Goal: Find specific page/section: Find specific page/section

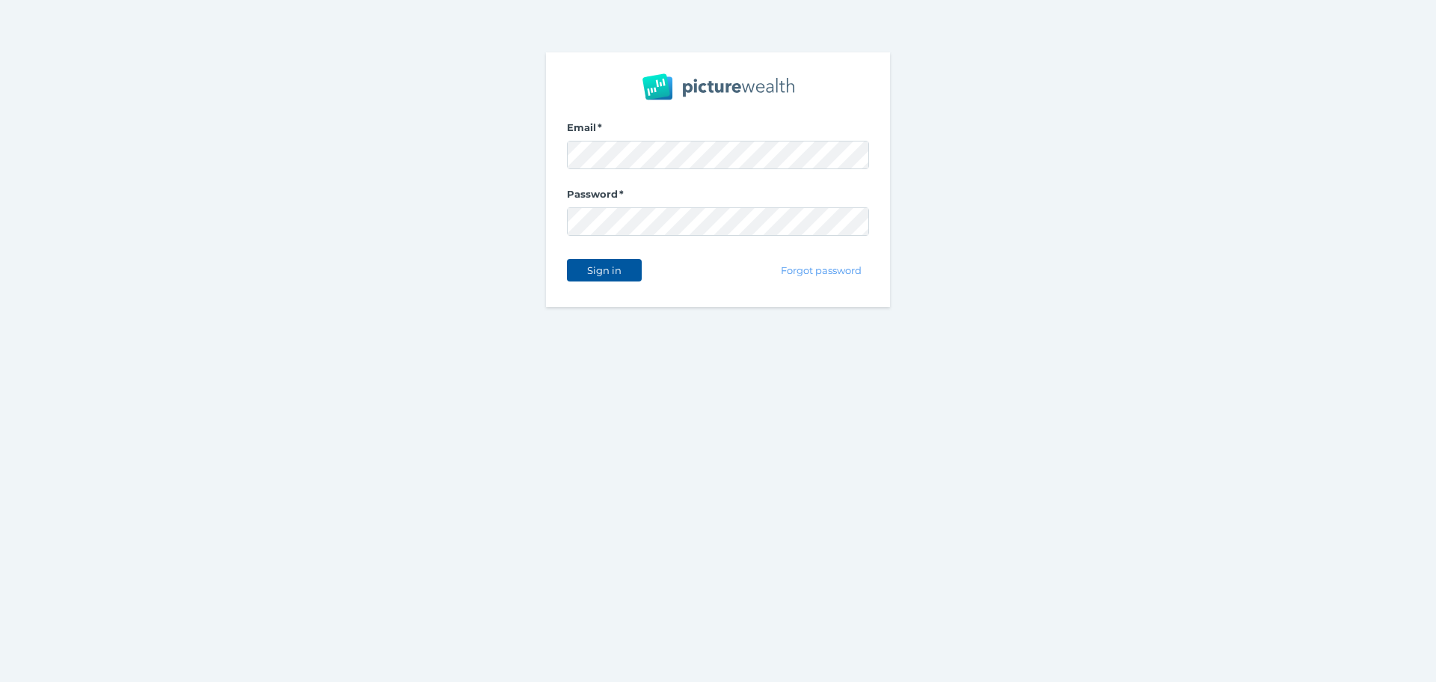
click at [609, 271] on span "Sign in" at bounding box center [604, 270] width 47 height 12
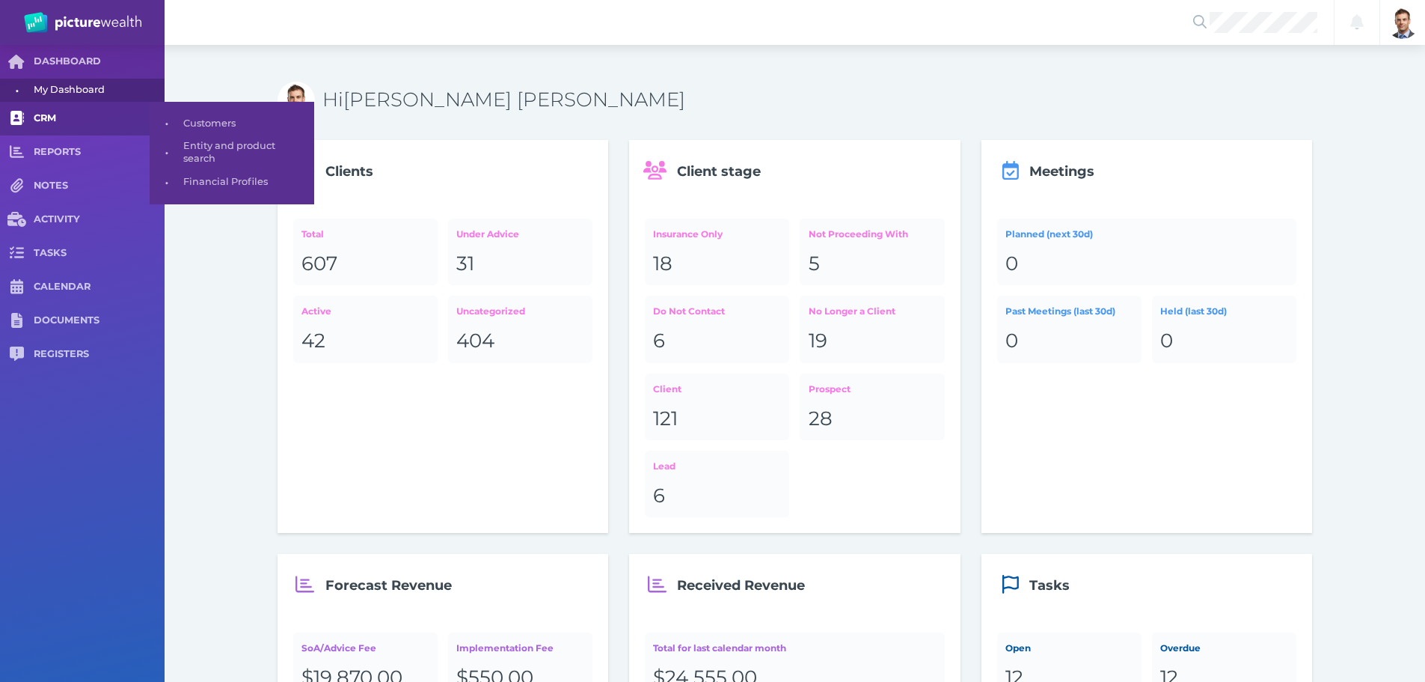
click at [49, 118] on span "CRM" at bounding box center [99, 118] width 131 height 13
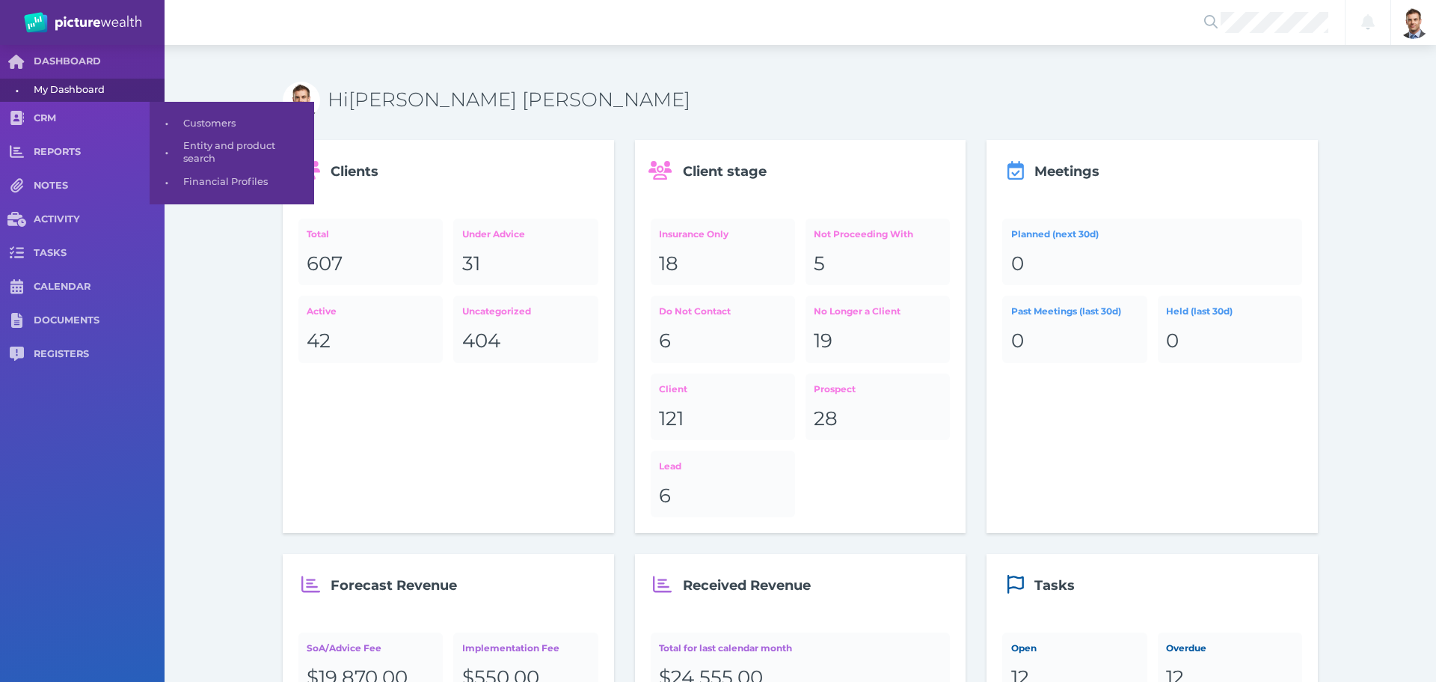
select select "25"
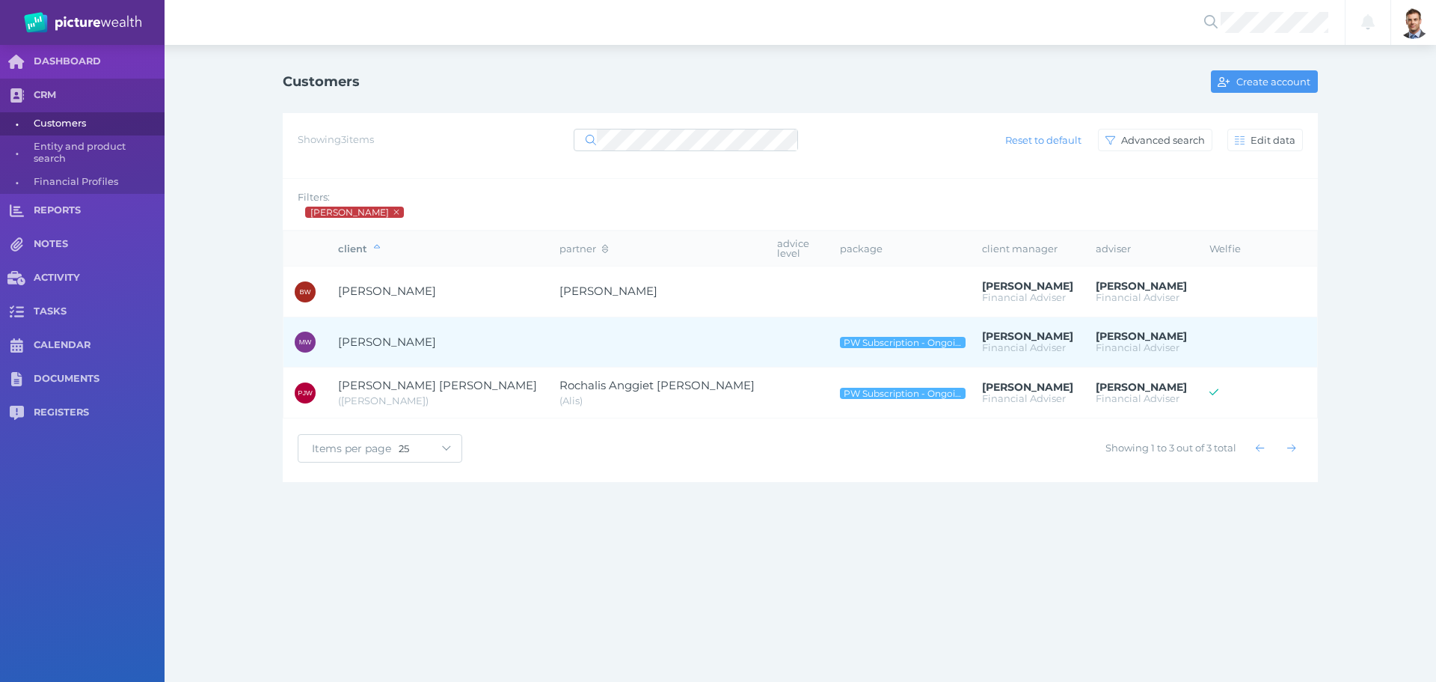
click at [376, 334] on span "[PERSON_NAME]" at bounding box center [387, 341] width 98 height 14
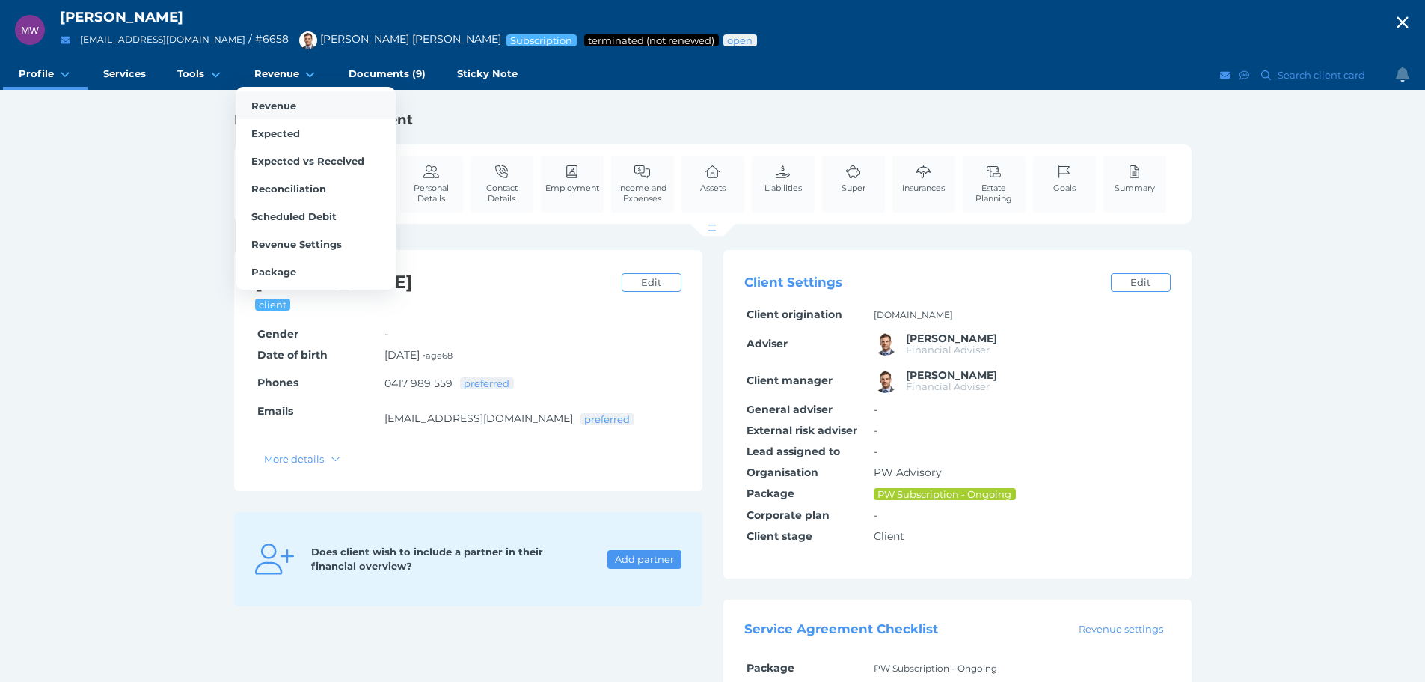
click at [277, 105] on span "Revenue" at bounding box center [273, 106] width 45 height 12
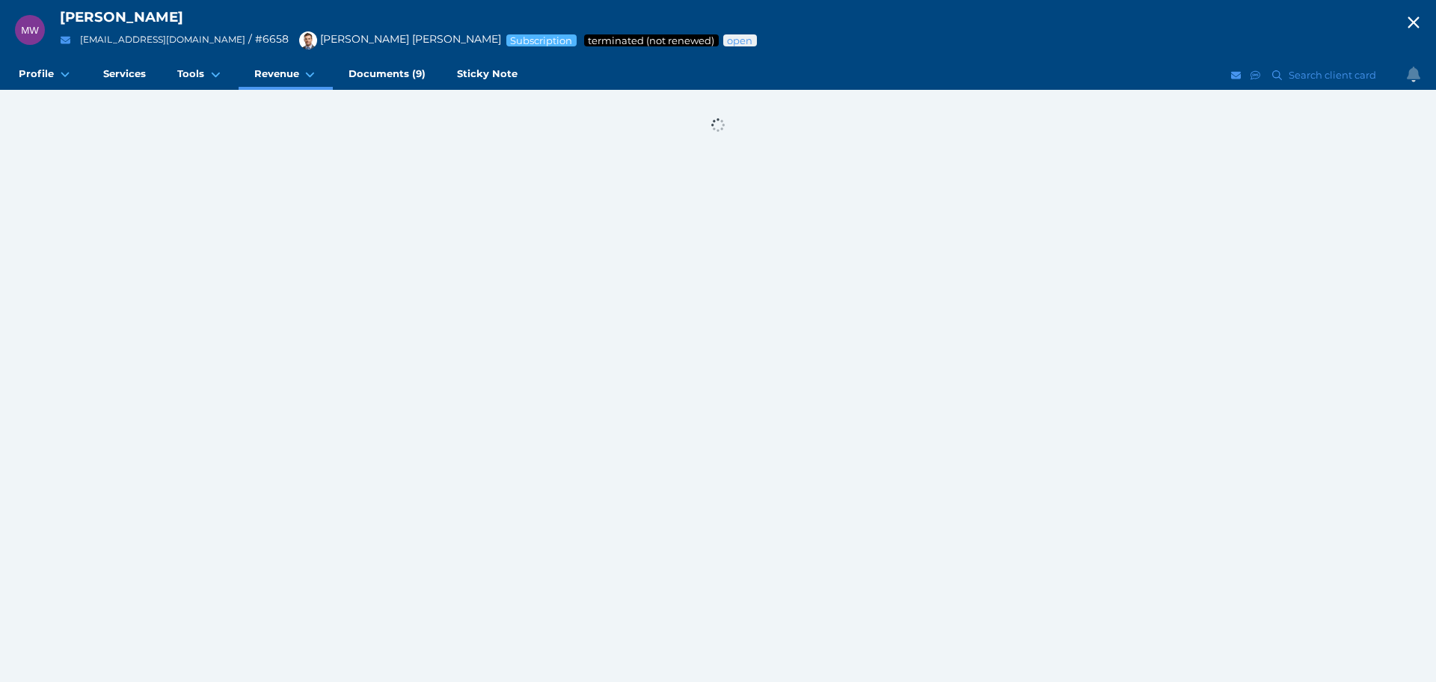
select select "25"
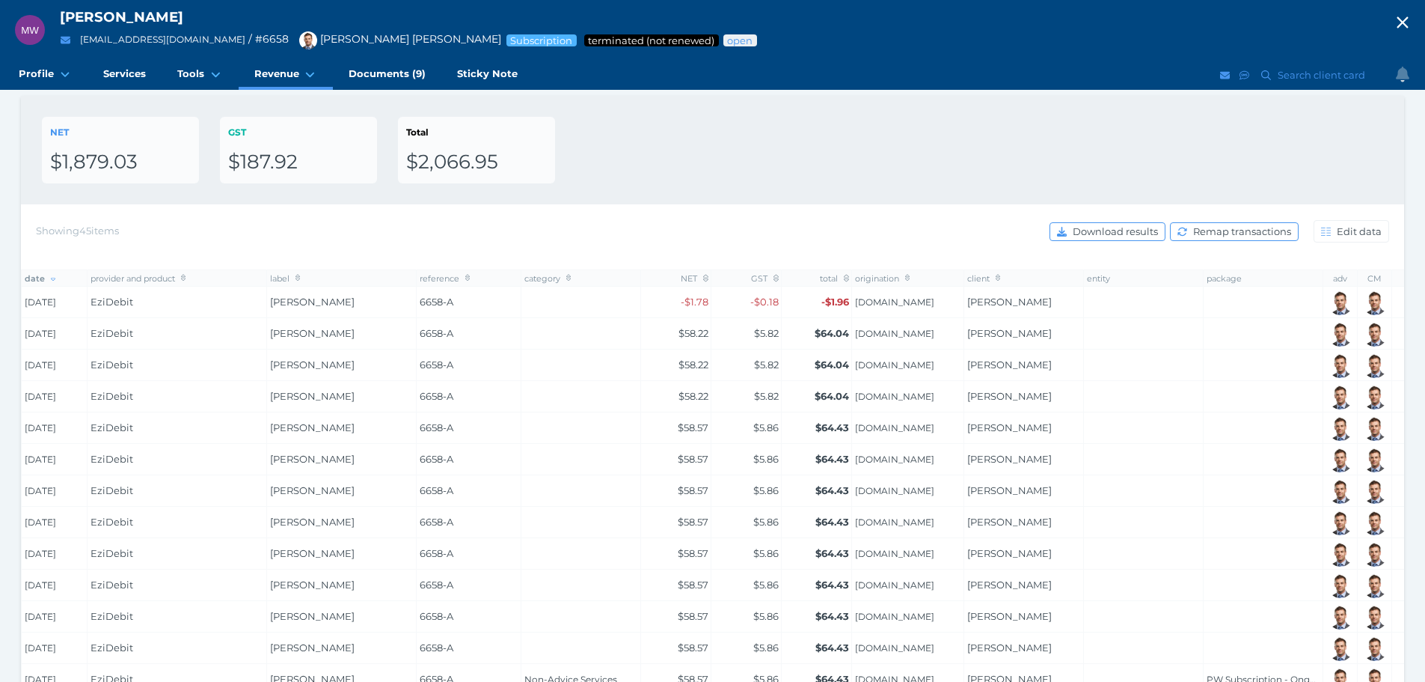
scroll to position [75, 0]
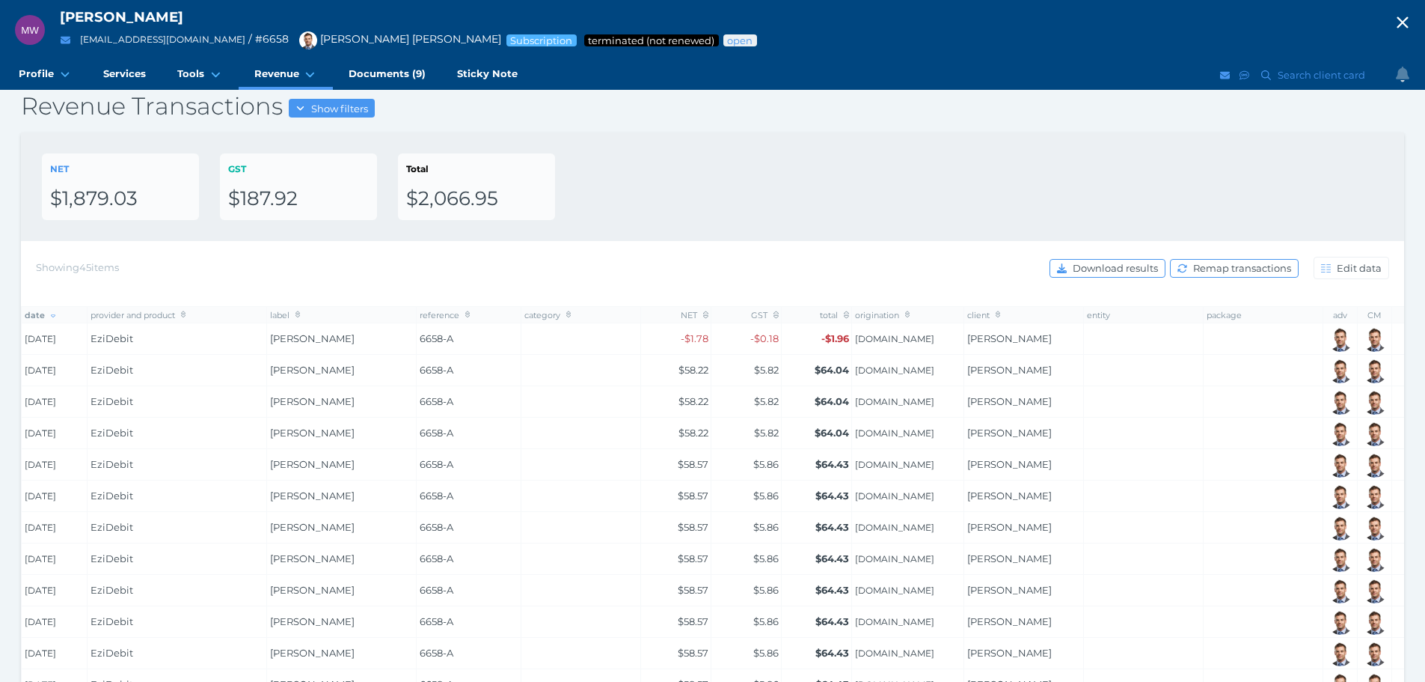
click at [1412, 22] on icon "button" at bounding box center [1403, 22] width 18 height 22
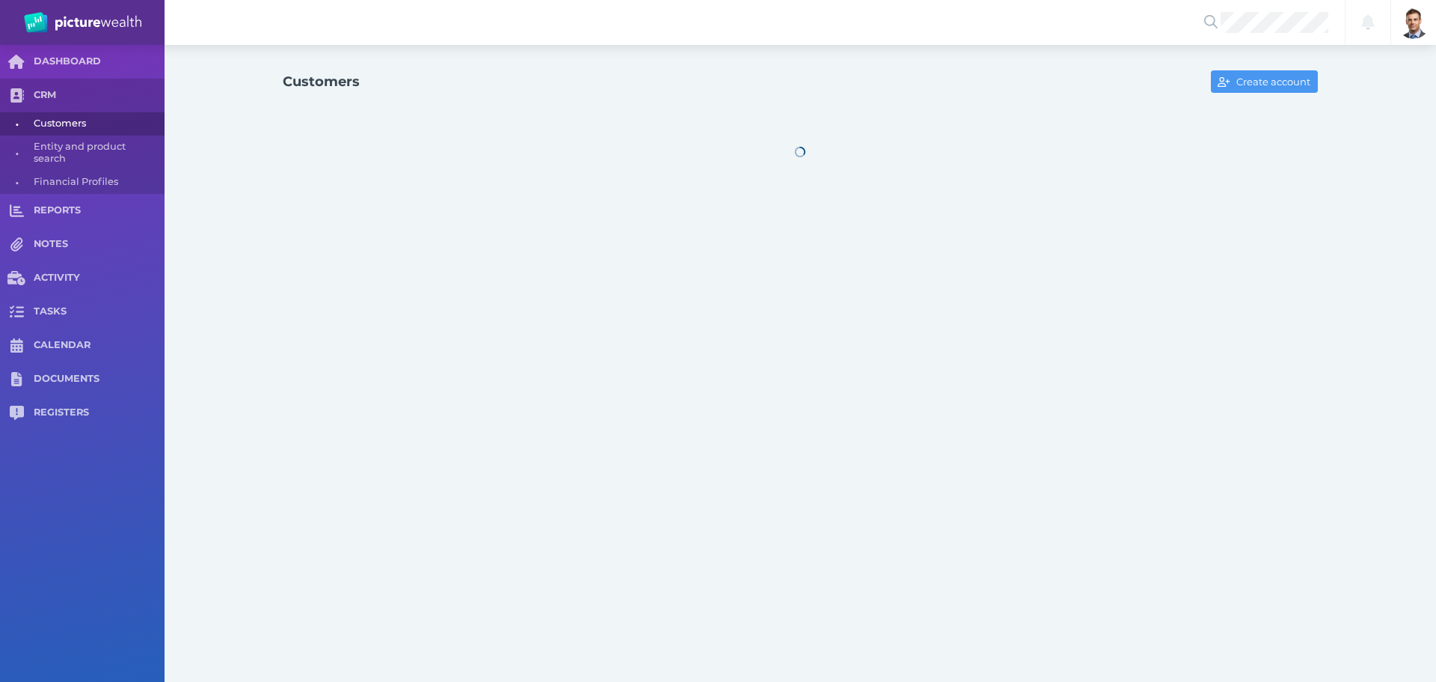
select select "25"
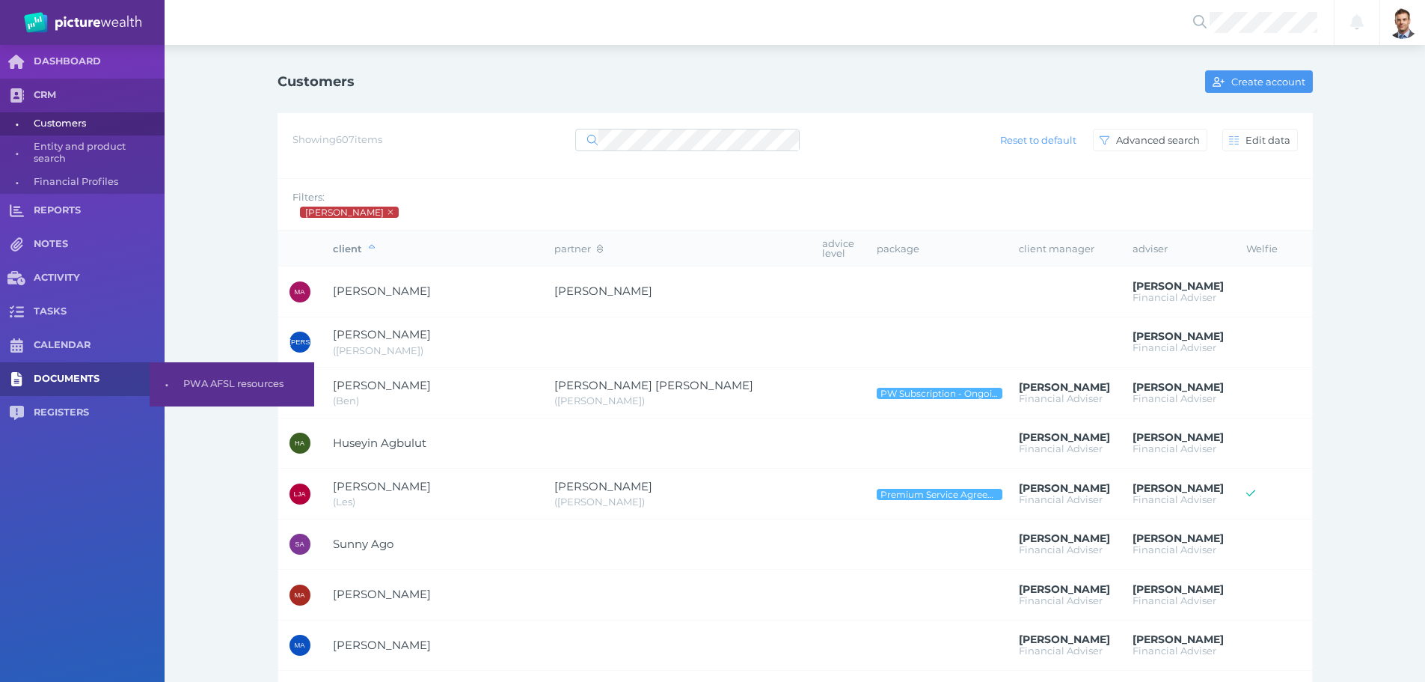
click at [52, 370] on link "DOCUMENTS" at bounding box center [82, 379] width 165 height 34
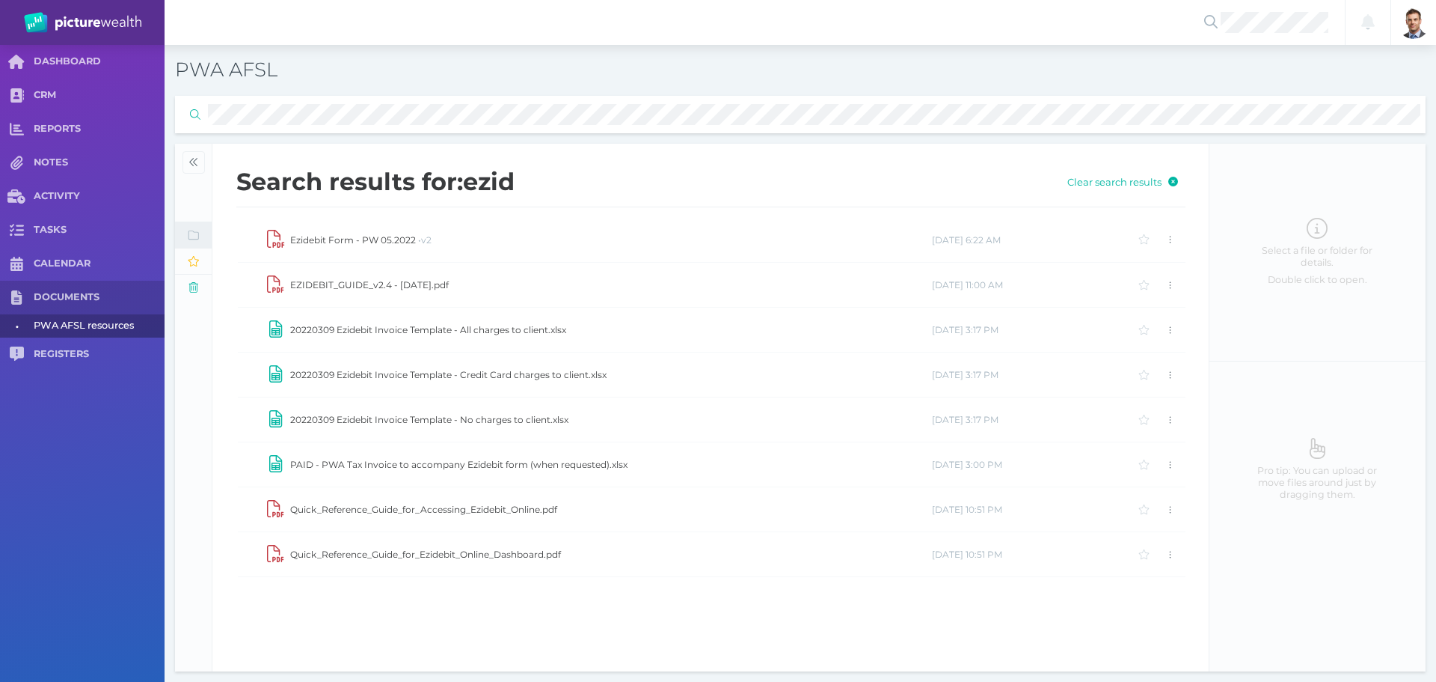
click at [378, 241] on td "Ezidebit Form - PW 05.2022 • v2" at bounding box center [611, 240] width 642 height 45
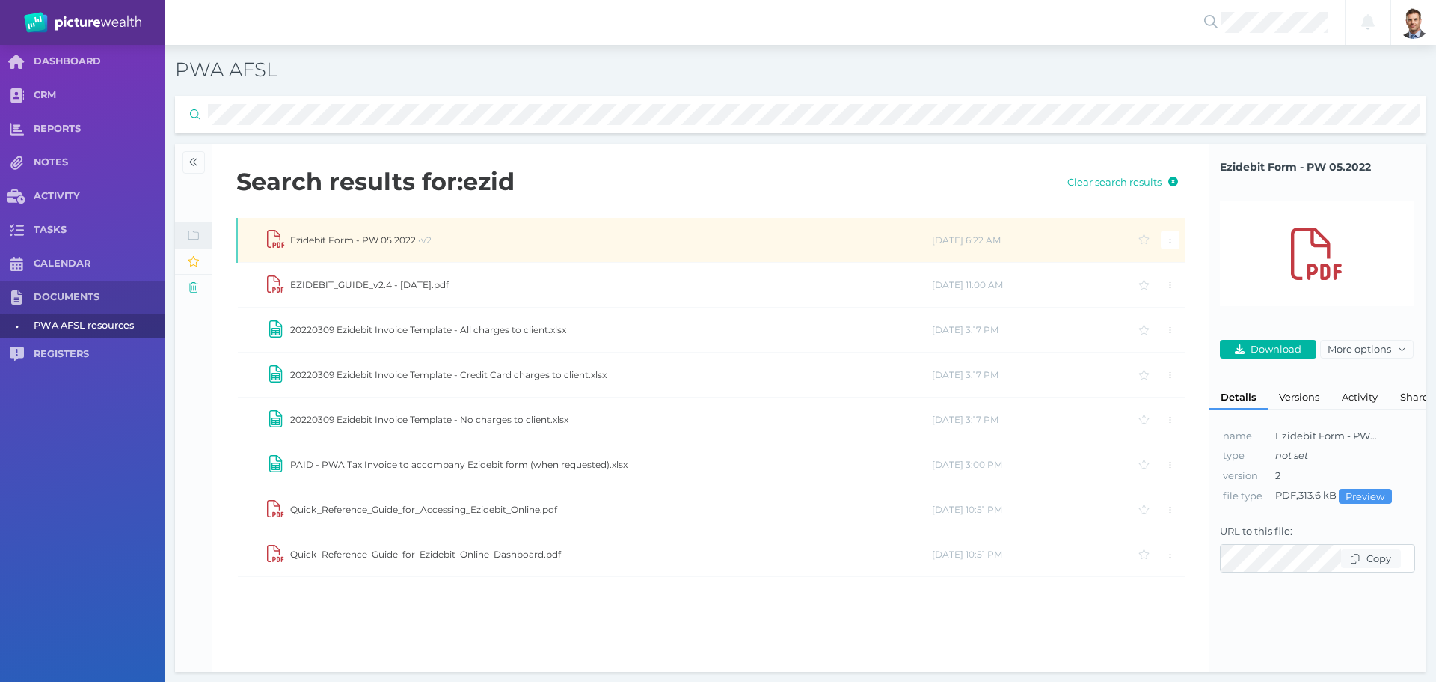
click at [378, 241] on td "Ezidebit Form - PW 05.2022 • v2" at bounding box center [611, 240] width 642 height 45
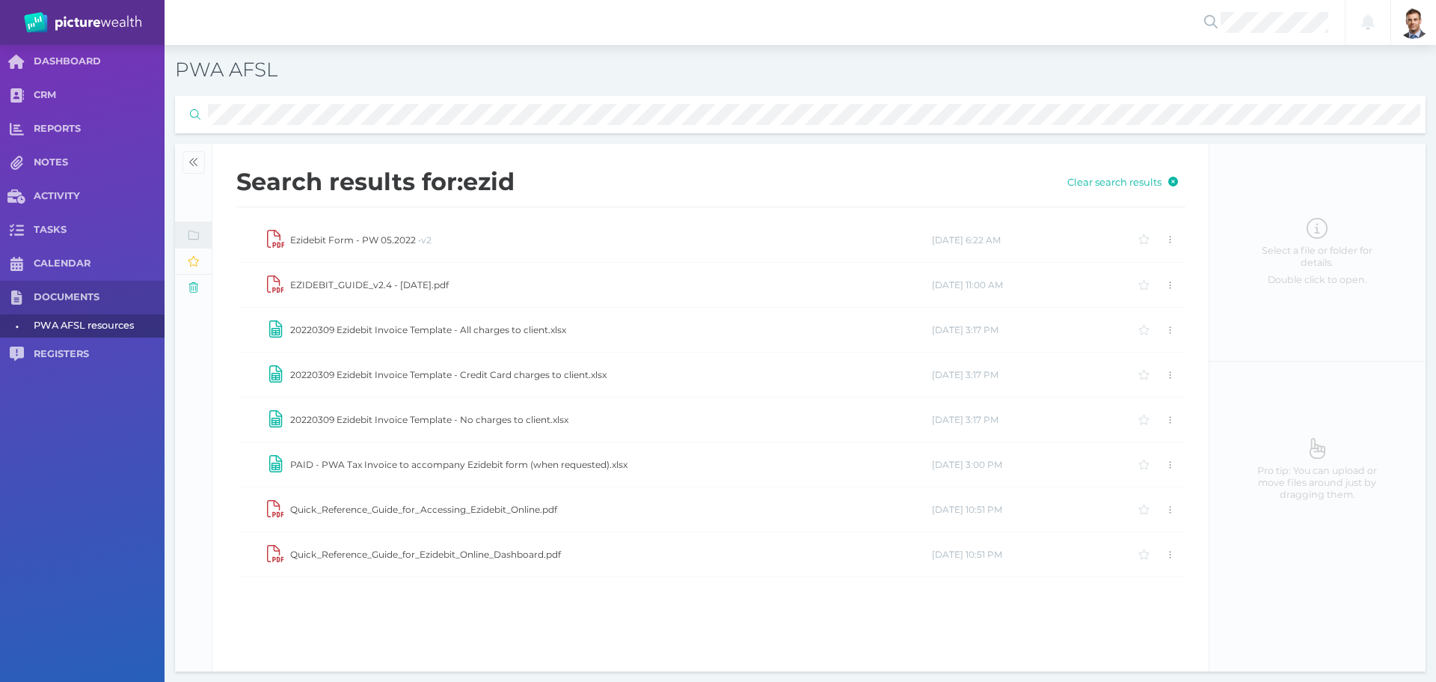
click at [378, 241] on td "Ezidebit Form - PW 05.2022 • v2" at bounding box center [611, 240] width 642 height 45
